Goal: Transaction & Acquisition: Purchase product/service

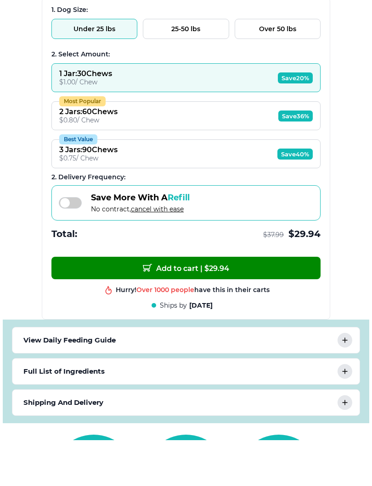
scroll to position [596, 0]
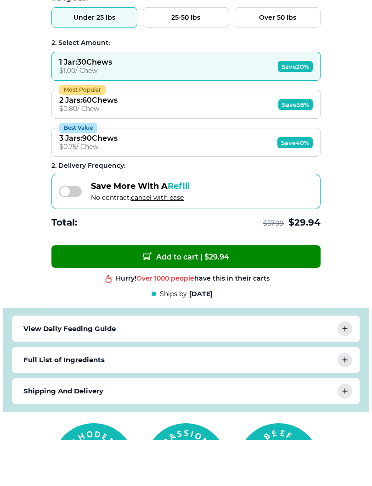
click at [231, 291] on button "Add to cart | $ 29.94" at bounding box center [185, 302] width 269 height 22
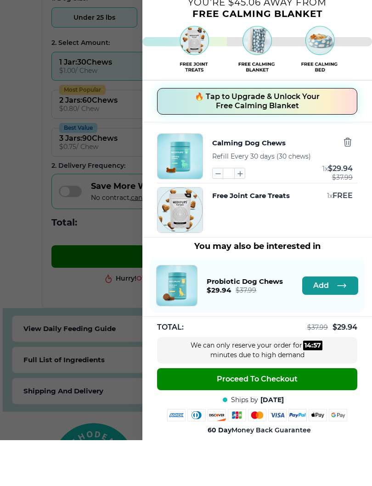
click at [324, 414] on button "Proceed To Checkout" at bounding box center [257, 425] width 200 height 22
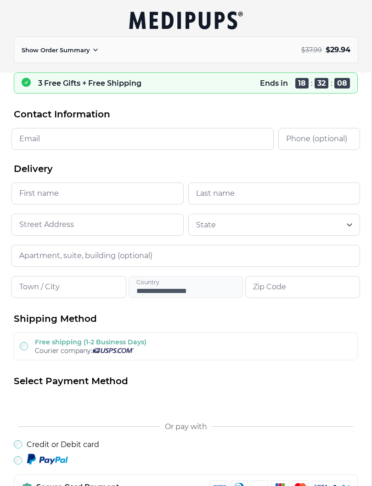
click at [51, 139] on input "Email" at bounding box center [142, 139] width 262 height 22
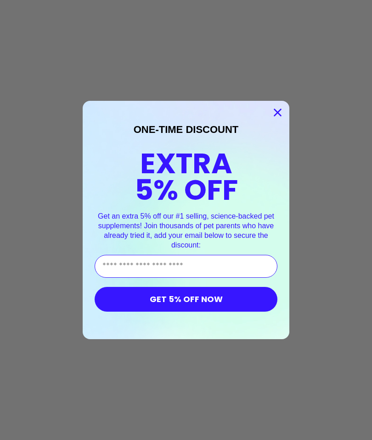
click at [284, 117] on circle "Close dialog" at bounding box center [277, 112] width 15 height 15
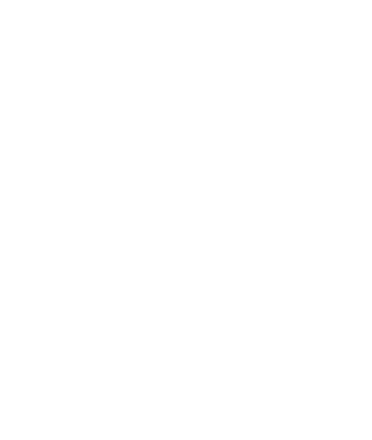
click at [324, 167] on div at bounding box center [186, 220] width 372 height 440
click at [311, 162] on div at bounding box center [186, 220] width 372 height 440
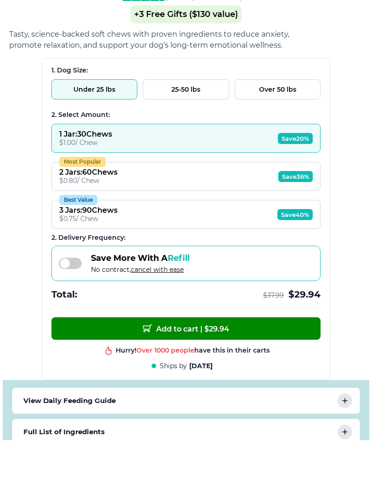
scroll to position [525, 0]
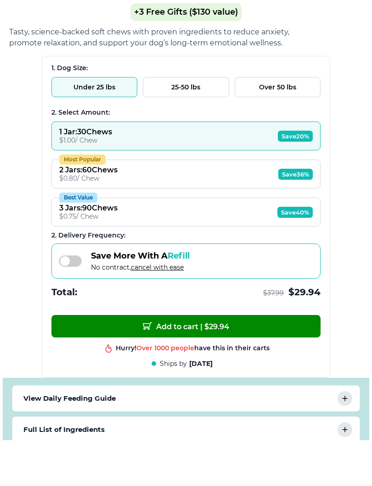
click at [267, 362] on button "Add to cart | $ 29.94" at bounding box center [185, 373] width 269 height 22
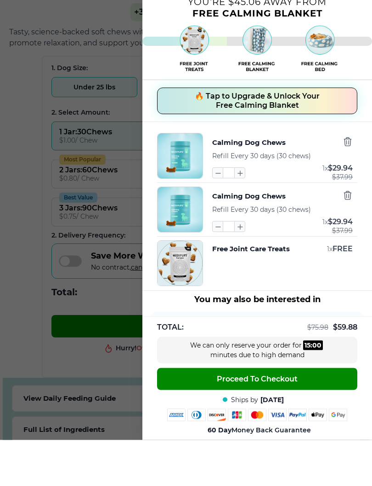
scroll to position [526, 0]
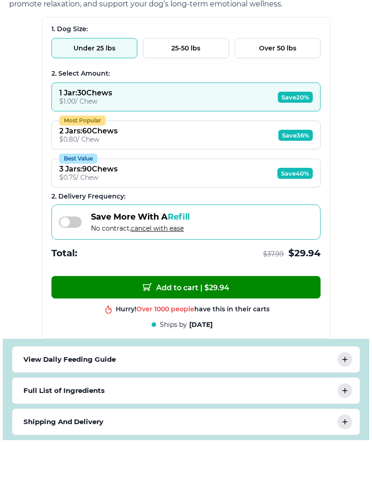
scroll to position [565, 0]
click at [279, 322] on button "Add to cart | $ 29.94" at bounding box center [185, 333] width 269 height 22
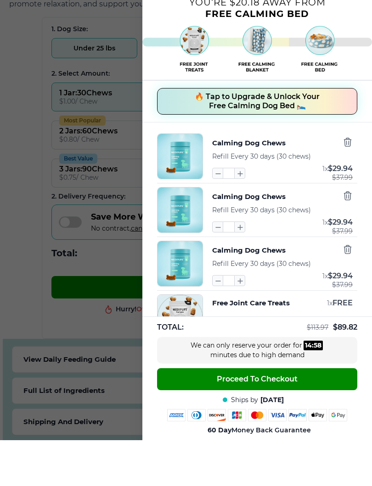
click at [341, 414] on button "Proceed To Checkout" at bounding box center [257, 425] width 200 height 22
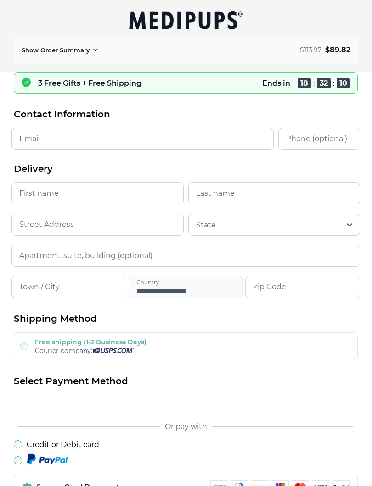
click at [42, 147] on input "Email" at bounding box center [142, 139] width 262 height 22
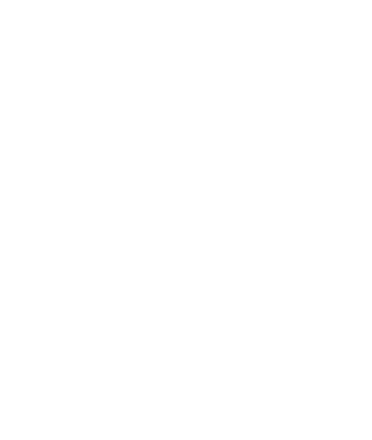
click at [179, 221] on div at bounding box center [186, 220] width 372 height 440
click at [179, 233] on div at bounding box center [186, 220] width 372 height 440
